Goal: Task Accomplishment & Management: Use online tool/utility

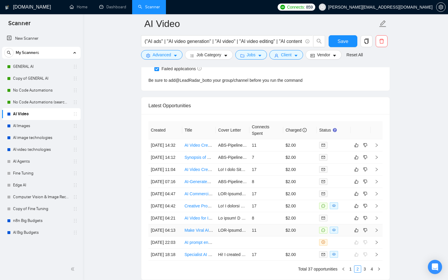
scroll to position [1507, 0]
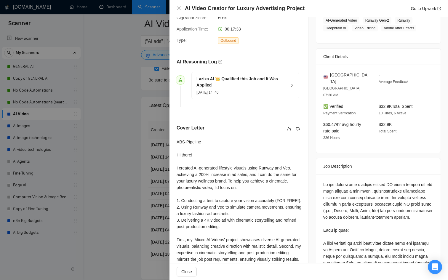
scroll to position [120, 0]
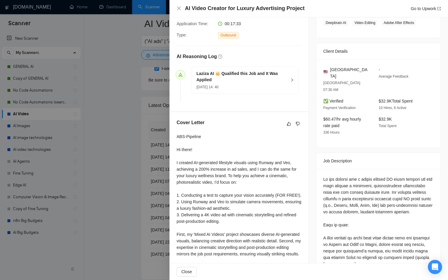
click at [200, 136] on div "ABS-Pipeline Hi there! I created AI-generated lifestyle visuals using Runway an…" at bounding box center [238, 211] width 125 height 156
click at [94, 152] on div at bounding box center [224, 140] width 448 height 280
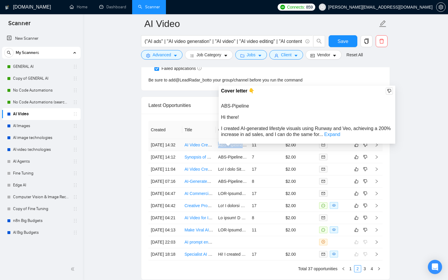
drag, startPoint x: 245, startPoint y: 149, endPoint x: 217, endPoint y: 148, distance: 28.4
click at [217, 148] on td "ABS-Pipeline Hi there! I created AI-generated lifestyle visuals using Runway an…" at bounding box center [232, 145] width 34 height 12
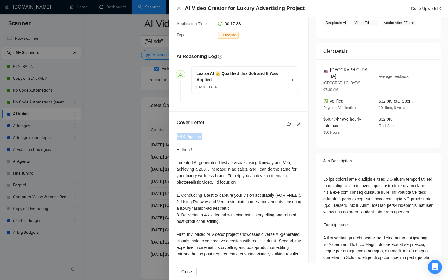
drag, startPoint x: 212, startPoint y: 140, endPoint x: 172, endPoint y: 136, distance: 40.5
click at [172, 136] on div "Cover Letter ABS-Pipeline Hi there! I created AI-generated lifestyle visuals us…" at bounding box center [238, 205] width 139 height 187
copy div "ABS-Pipeline"
click at [82, 113] on div at bounding box center [224, 140] width 448 height 280
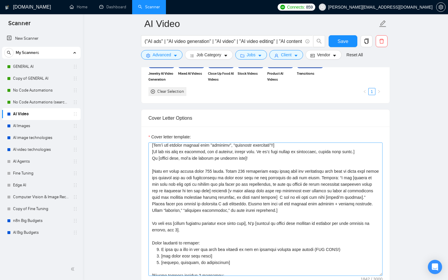
scroll to position [9, 0]
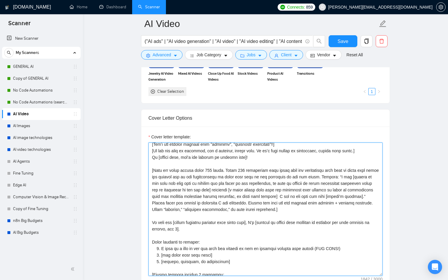
click at [256, 156] on textarea "Cover letter template:" at bounding box center [265, 208] width 234 height 133
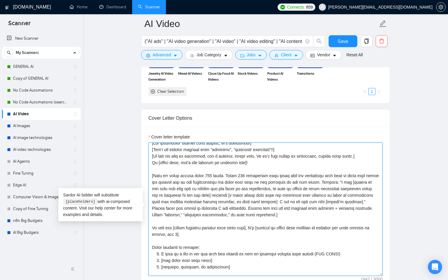
scroll to position [3, 0]
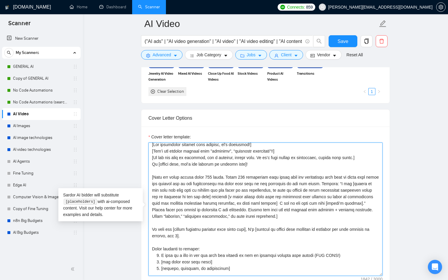
click at [355, 157] on textarea "Cover letter template:" at bounding box center [265, 208] width 234 height 133
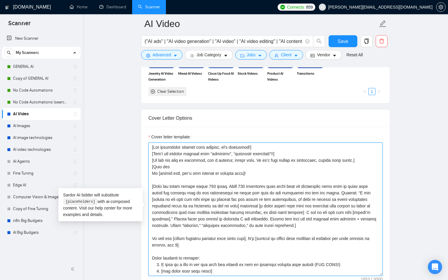
paste textarea "ABS-Pipeline"
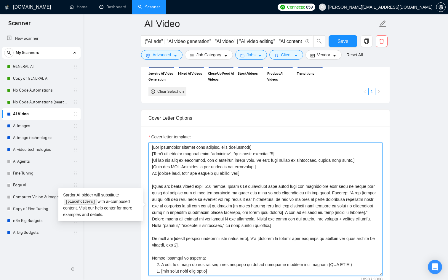
click at [160, 167] on textarea "Cover letter template:" at bounding box center [265, 208] width 234 height 133
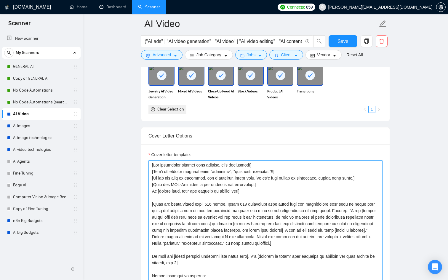
drag, startPoint x: 260, startPoint y: 185, endPoint x: 151, endPoint y: 184, distance: 108.6
click at [151, 184] on textarea "Cover letter template:" at bounding box center [265, 226] width 234 height 133
type textarea "[Lor ipsumdolor sitamet cons adipisc, el’s doeiusmod!] [Tem’i utl etdolor magna…"
click at [251, 133] on div "Cover Letter Options" at bounding box center [265, 135] width 234 height 17
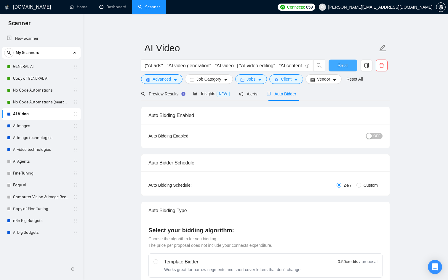
click at [341, 63] on span "Save" at bounding box center [342, 65] width 11 height 7
click at [27, 65] on link "GENERAL AI" at bounding box center [41, 67] width 56 height 12
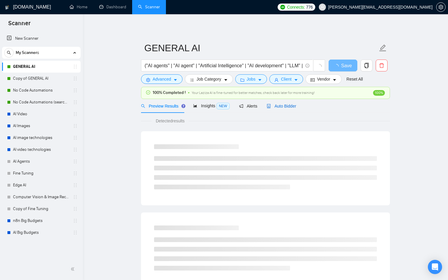
click at [280, 106] on span "Auto Bidder" at bounding box center [280, 106] width 29 height 5
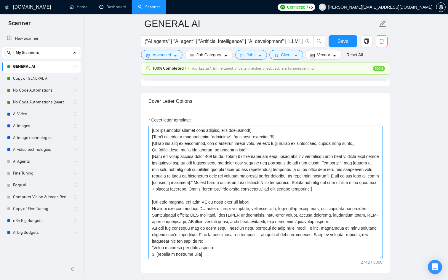
scroll to position [662, 0]
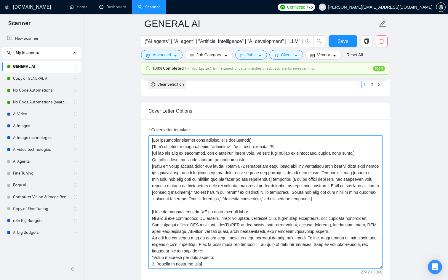
click at [266, 141] on textarea "Cover letter template:" at bounding box center [265, 201] width 234 height 133
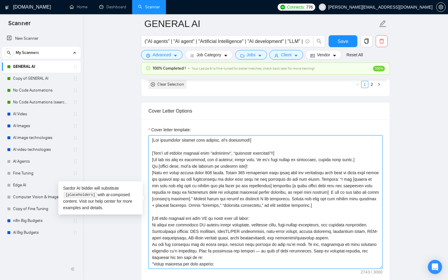
paste textarea "[Dont put ABS-Pipeline in the start of the application]"
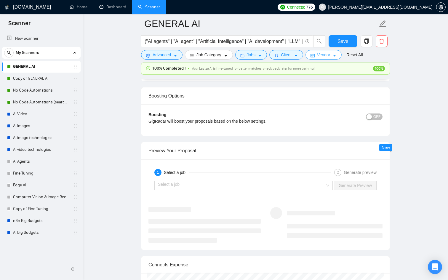
scroll to position [1082, 0]
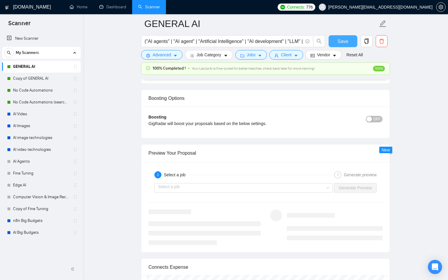
type textarea "[Lor ipsumdolor sitamet cons adipisc, el’s doeiusmod!] [Temp inc UTL-Etdolore m…"
click at [341, 41] on span "Save" at bounding box center [342, 41] width 11 height 7
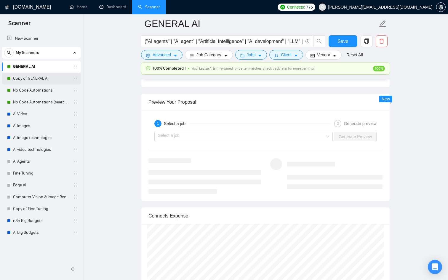
click at [51, 75] on link "Copy of GENERAL AI" at bounding box center [41, 79] width 56 height 12
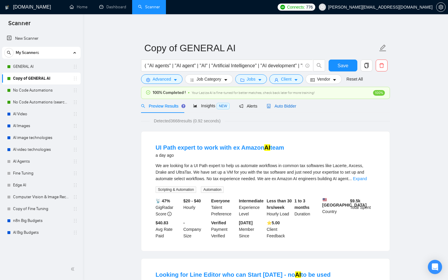
click at [281, 108] on div "Auto Bidder" at bounding box center [280, 106] width 29 height 7
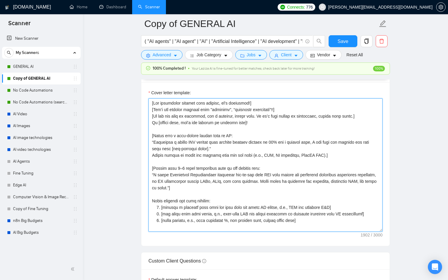
click at [263, 101] on textarea "Cover letter template:" at bounding box center [265, 164] width 234 height 133
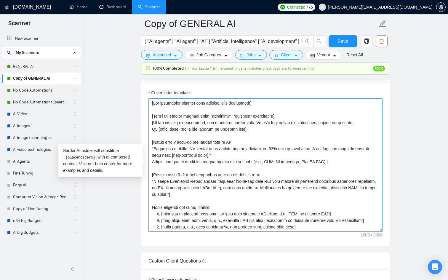
paste textarea "[Dont put ABS-Pipeline in the start of the application]"
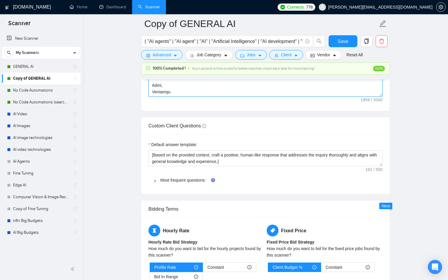
scroll to position [836, 0]
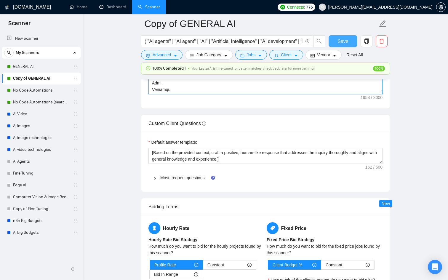
type textarea "[Lor ipsumdolor sitamet cons adipisc, el’s doeiusmod!] [Temp inc UTL-Etdolore m…"
click at [337, 42] on button "Save" at bounding box center [342, 41] width 29 height 12
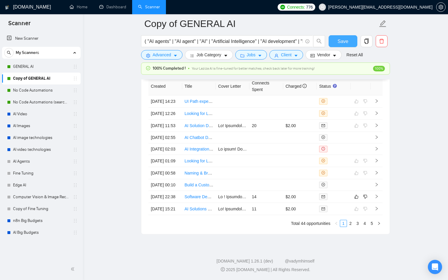
scroll to position [1536, 0]
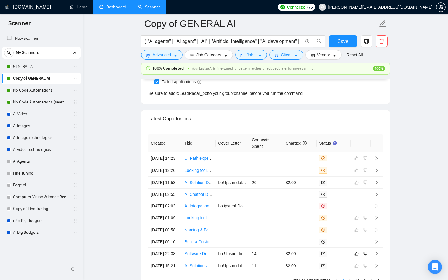
click at [111, 8] on link "Dashboard" at bounding box center [112, 6] width 27 height 5
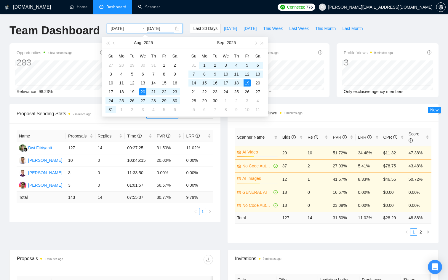
click at [167, 28] on input "[DATE]" at bounding box center [160, 28] width 27 height 7
click at [186, 34] on body "[DOMAIN_NAME] Home Dashboard Scanner Connects: 776 [PERSON_NAME][EMAIL_ADDRESS]…" at bounding box center [224, 140] width 448 height 280
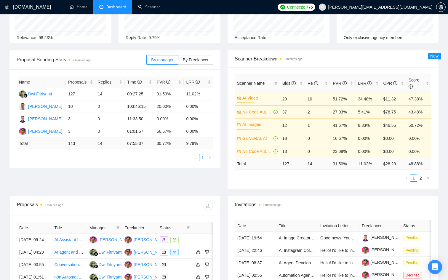
scroll to position [54, 0]
click at [421, 176] on link "2" at bounding box center [420, 177] width 7 height 7
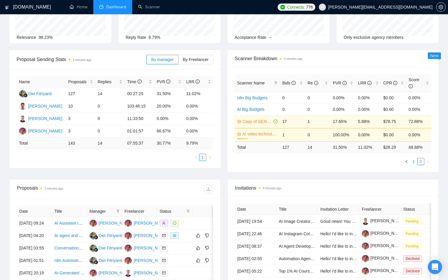
click at [413, 161] on link "1" at bounding box center [413, 161] width 7 height 7
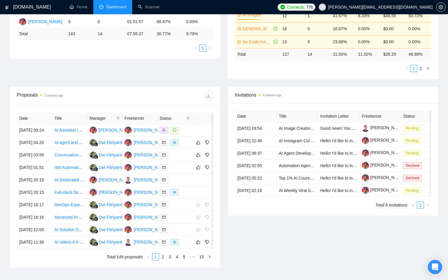
scroll to position [0, 0]
